Goal: Use online tool/utility: Use online tool/utility

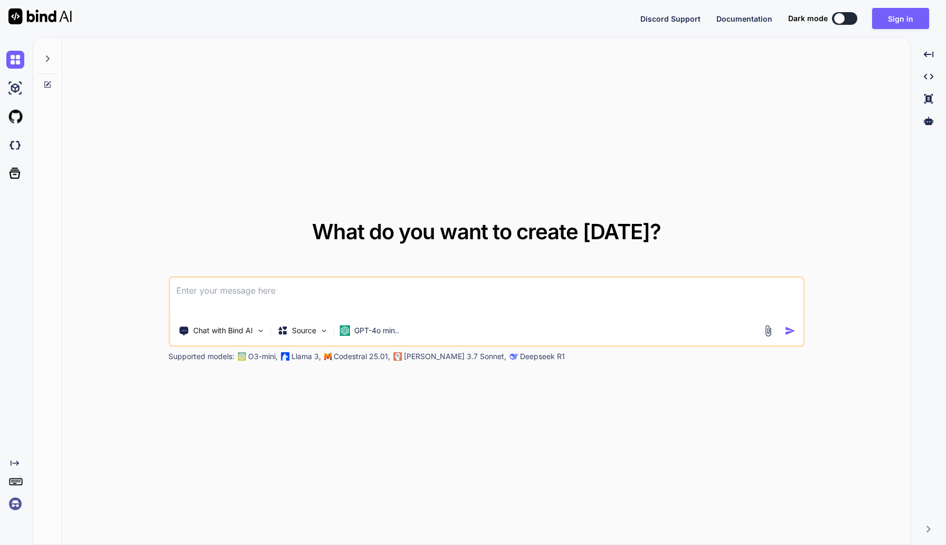
click at [445, 292] on textarea at bounding box center [486, 297] width 633 height 39
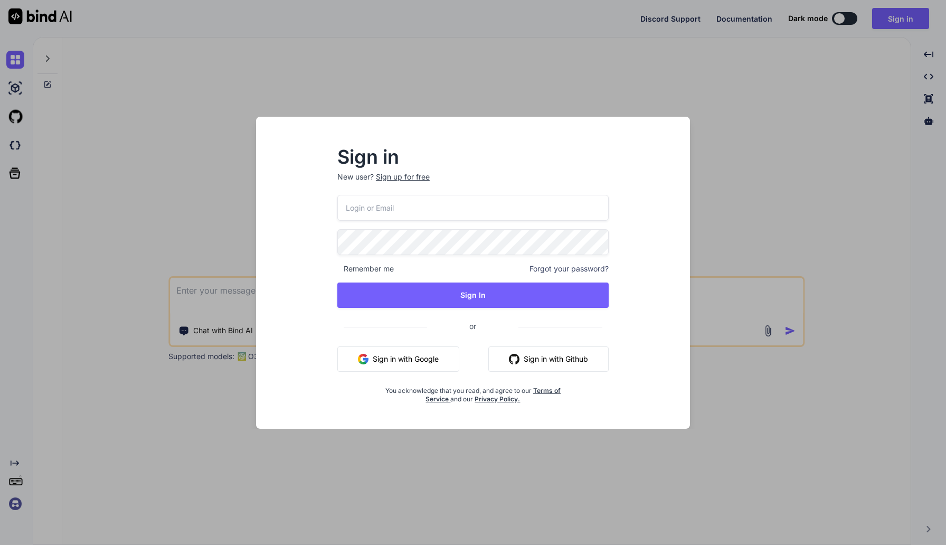
click at [429, 358] on button "Sign in with Google" at bounding box center [398, 358] width 122 height 25
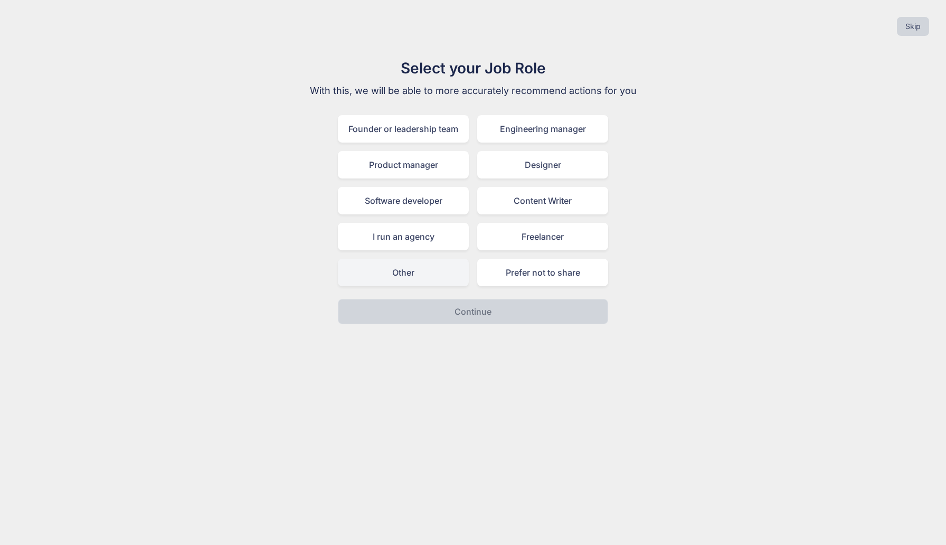
click at [432, 268] on div "Other" at bounding box center [403, 272] width 131 height 27
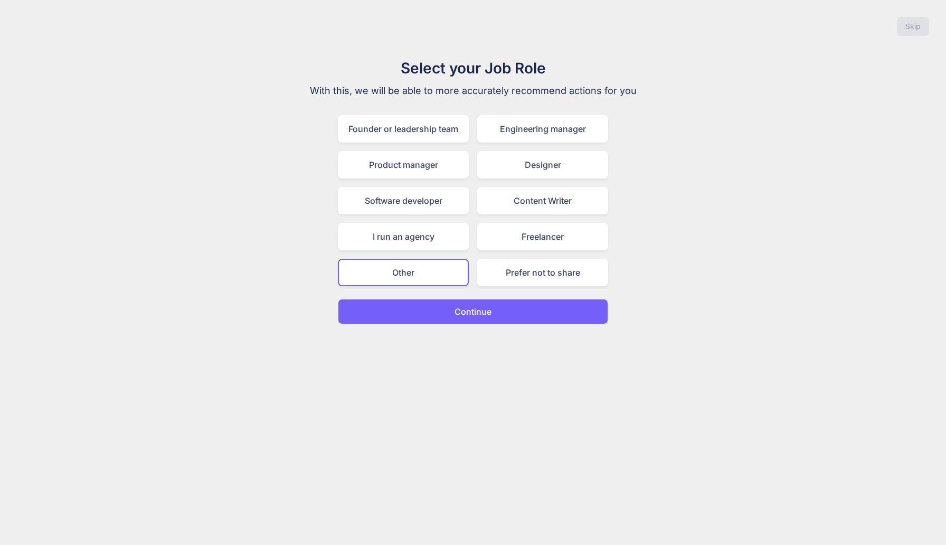
click at [448, 307] on button "Continue" at bounding box center [473, 311] width 270 height 25
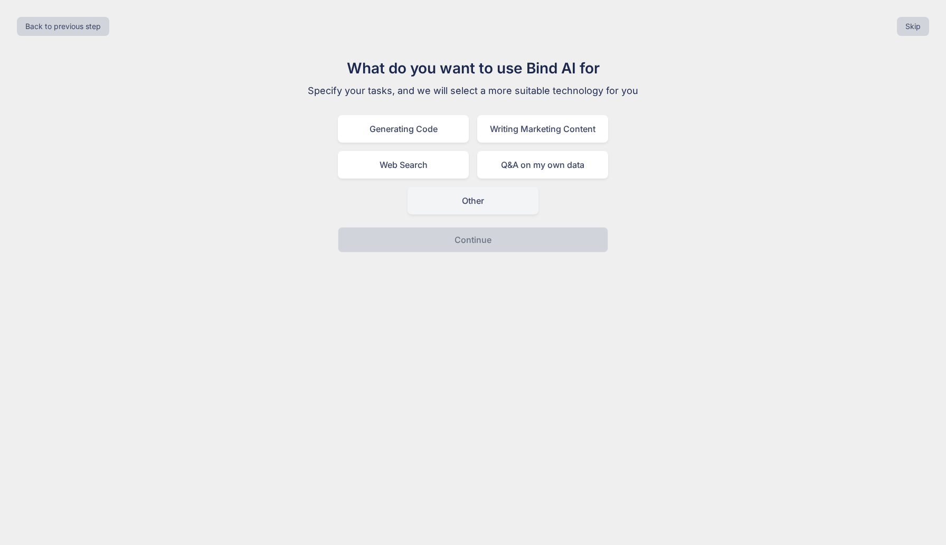
click at [487, 204] on div "Other" at bounding box center [472, 200] width 131 height 27
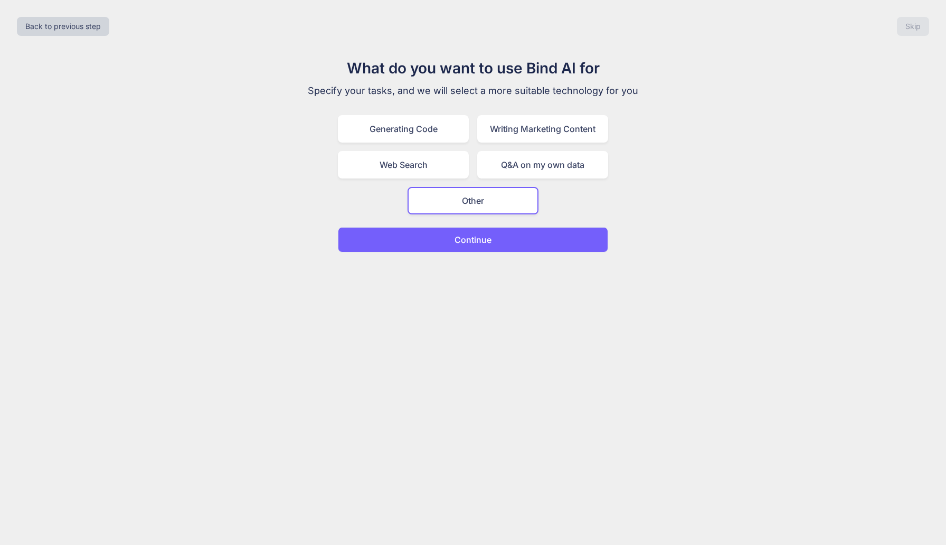
click at [464, 242] on p "Continue" at bounding box center [472, 239] width 37 height 13
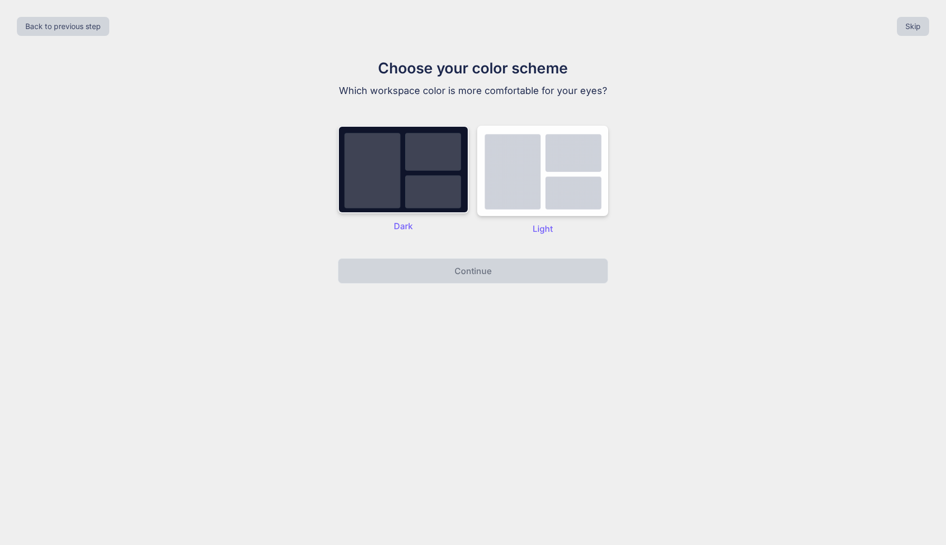
click at [446, 188] on img at bounding box center [403, 170] width 131 height 88
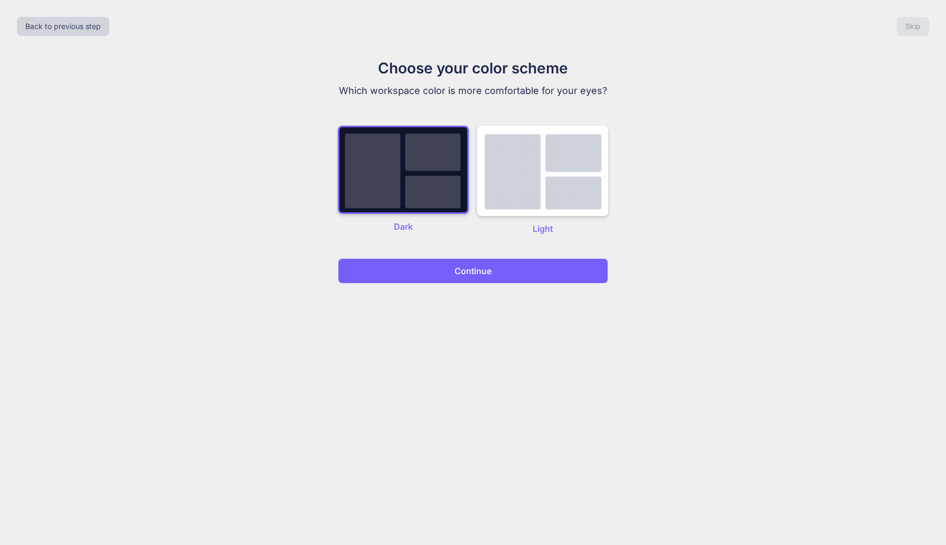
click at [458, 266] on p "Continue" at bounding box center [472, 270] width 37 height 13
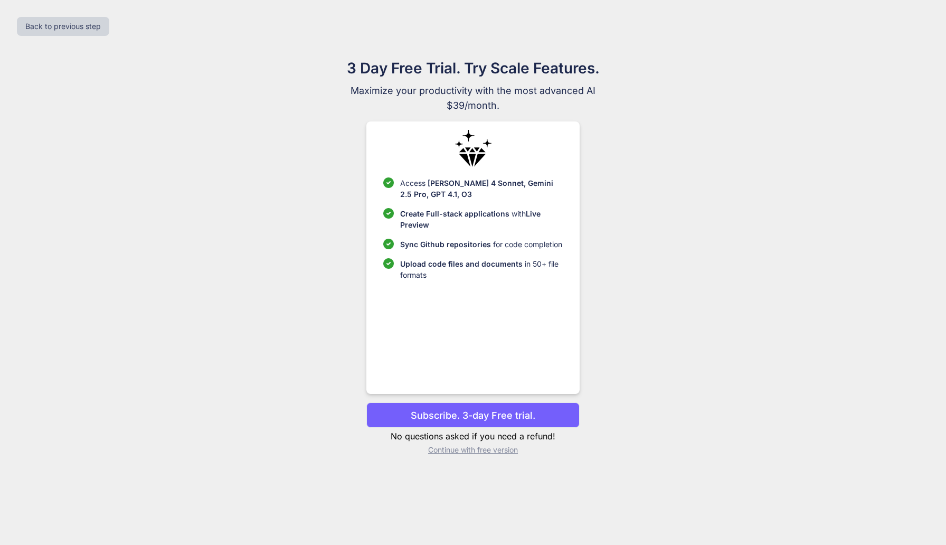
click at [486, 453] on p "Continue with free version" at bounding box center [472, 449] width 213 height 11
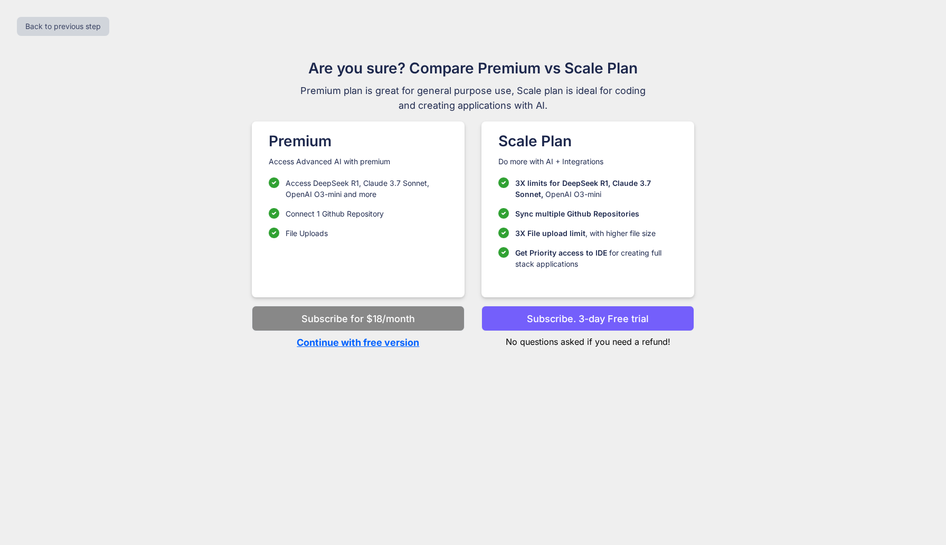
click at [370, 340] on p "Continue with free version" at bounding box center [358, 342] width 213 height 14
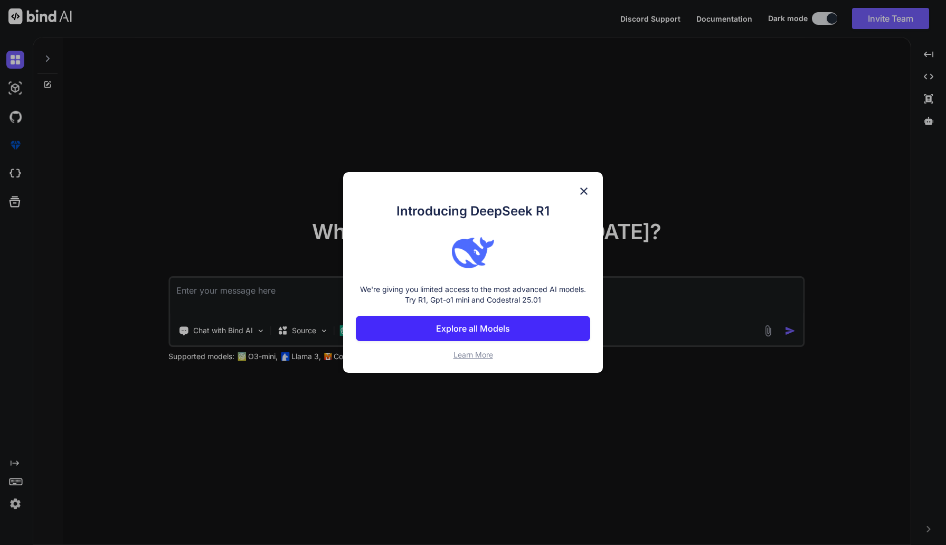
click at [577, 192] on div "Introducing DeepSeek R1 We're giving you limited access to the most advanced AI…" at bounding box center [473, 272] width 260 height 201
click at [584, 188] on img at bounding box center [583, 191] width 13 height 13
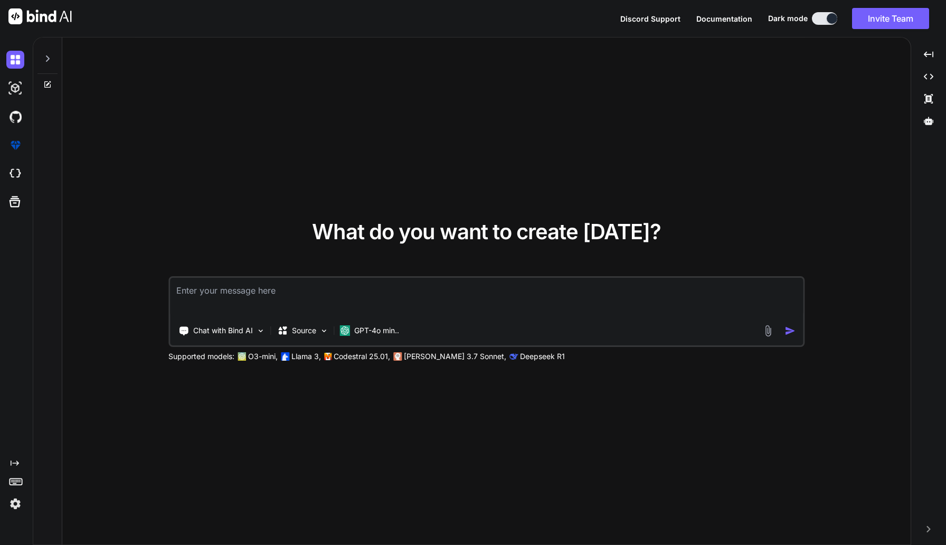
click at [459, 292] on textarea at bounding box center [486, 297] width 633 height 39
type textarea "percentage pie chart in angular js"
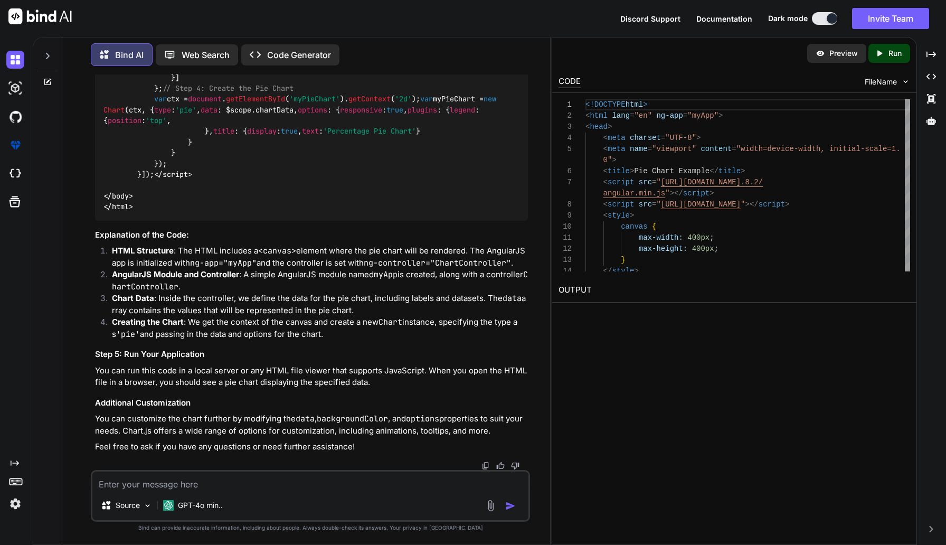
scroll to position [646, 0]
click at [619, 396] on div "Preview Created with Pixso. Run CODE FileName 13 14 12 11 8 9 10 7 6 1 2 3 4 5 …" at bounding box center [734, 291] width 365 height 508
click at [591, 293] on h2 "OUTPUT" at bounding box center [734, 290] width 364 height 25
click at [581, 292] on h2 "OUTPUT" at bounding box center [734, 290] width 364 height 25
click at [883, 54] on icon "Created with Pixso." at bounding box center [881, 53] width 14 height 9
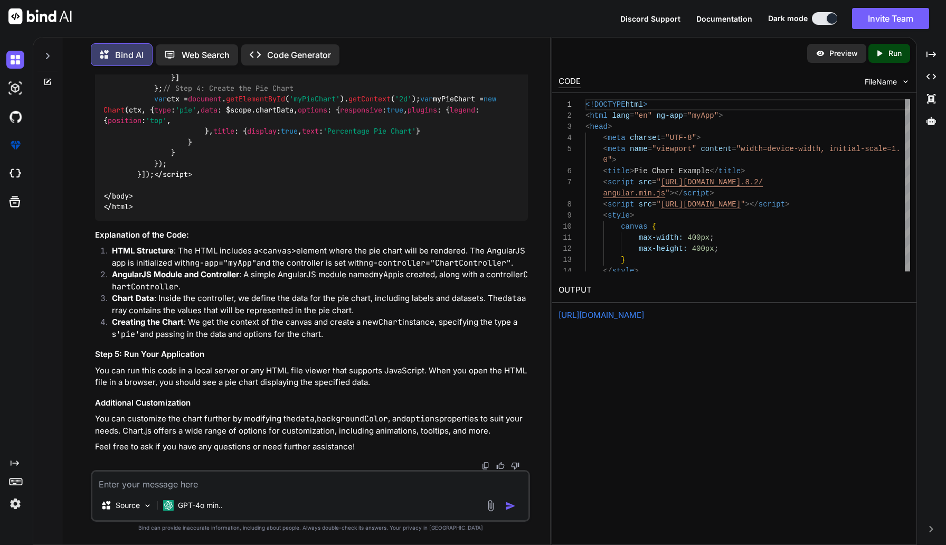
click at [614, 315] on link "https://app.onecompiler.com/43wueu9ap_43x33mwvj" at bounding box center [600, 315] width 85 height 10
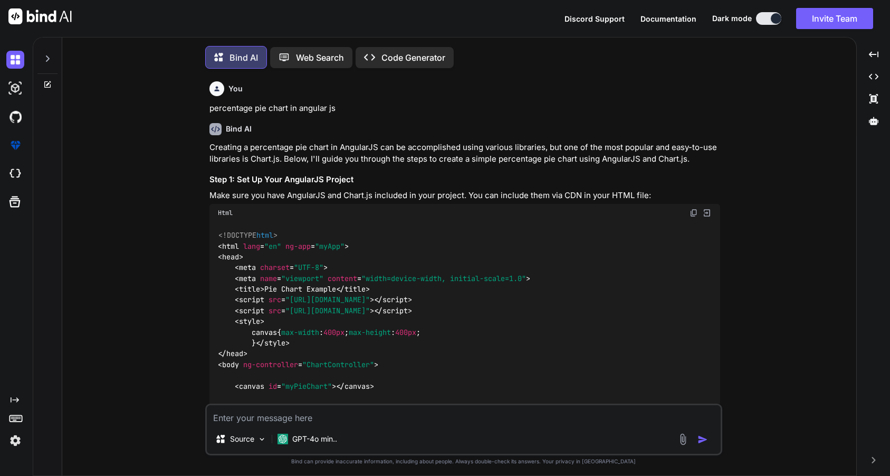
type textarea "x"
